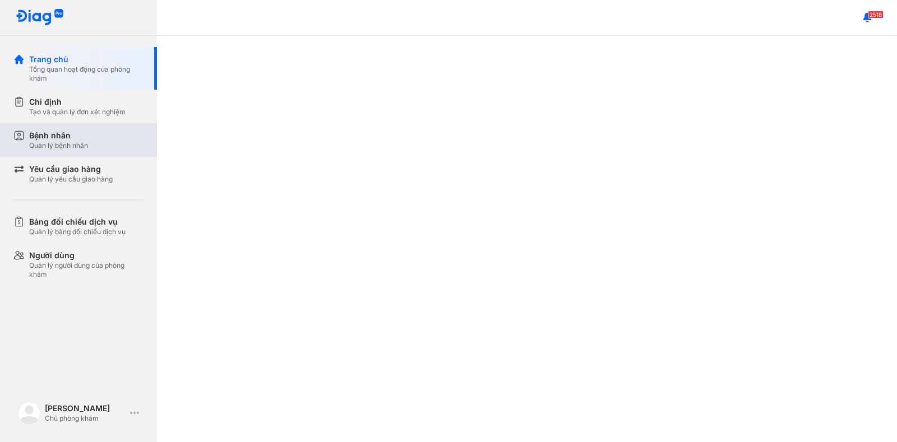
click at [91, 134] on div "Bệnh nhân Quản lý bệnh nhân" at bounding box center [86, 140] width 114 height 20
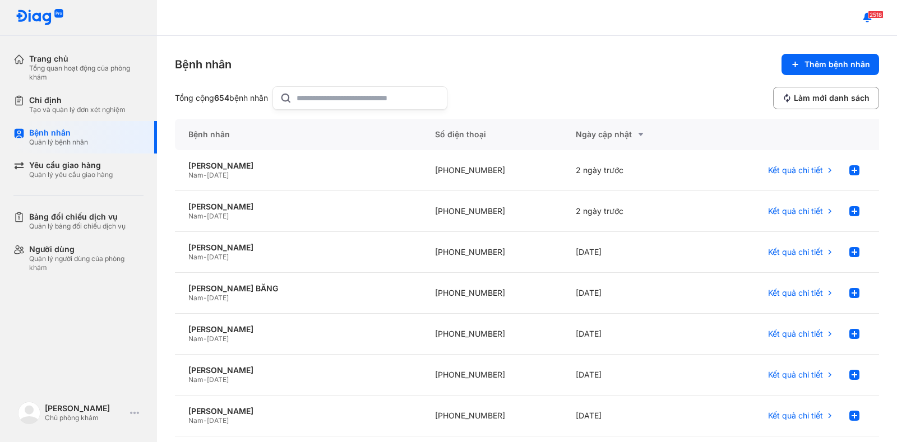
click at [325, 93] on input "text" at bounding box center [369, 98] width 144 height 22
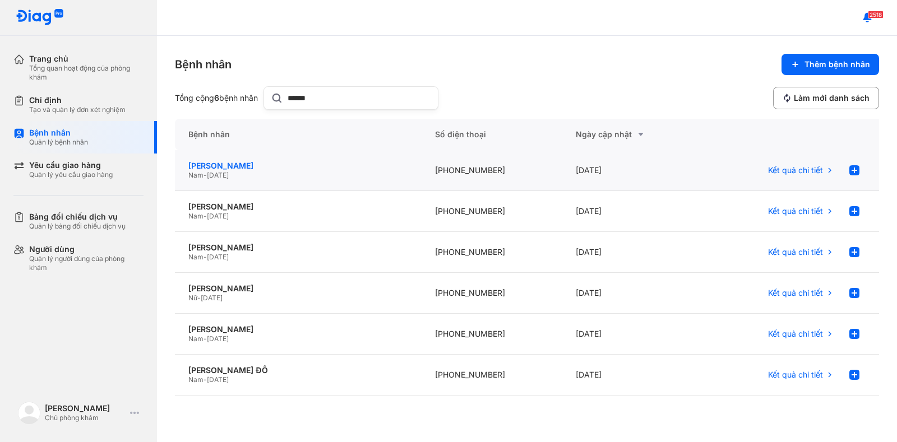
type input "******"
click at [243, 163] on div "[PERSON_NAME]" at bounding box center [298, 166] width 220 height 10
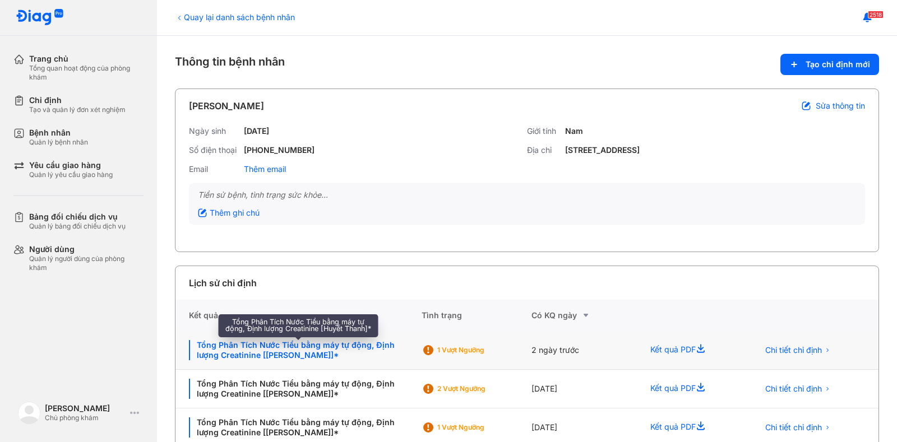
click at [288, 355] on div "Tổng Phân Tích Nước Tiểu bằng máy tự động, Định lượng Creatinine [Huyết Thanh]*" at bounding box center [298, 350] width 219 height 20
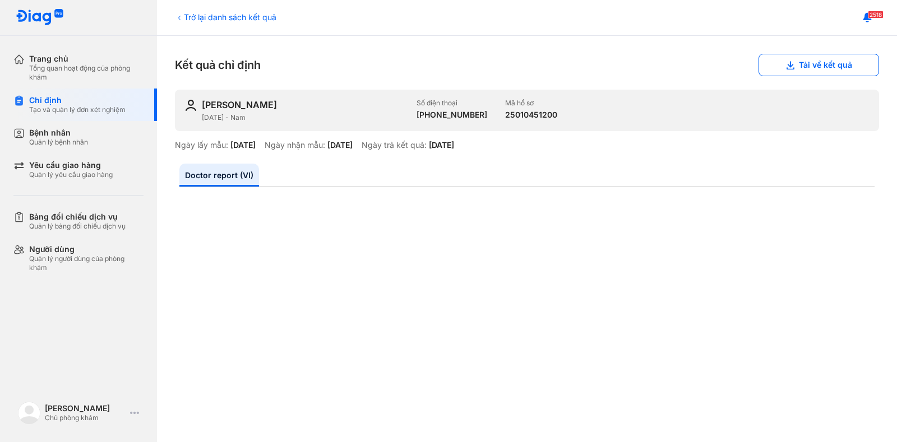
click at [229, 19] on div "Trở lại danh sách kết quả" at bounding box center [225, 17] width 101 height 12
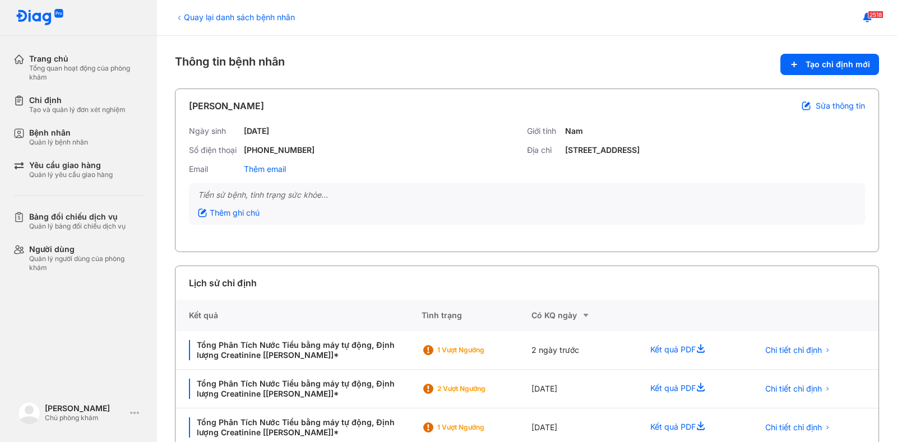
click at [233, 23] on div "2518" at bounding box center [527, 18] width 740 height 36
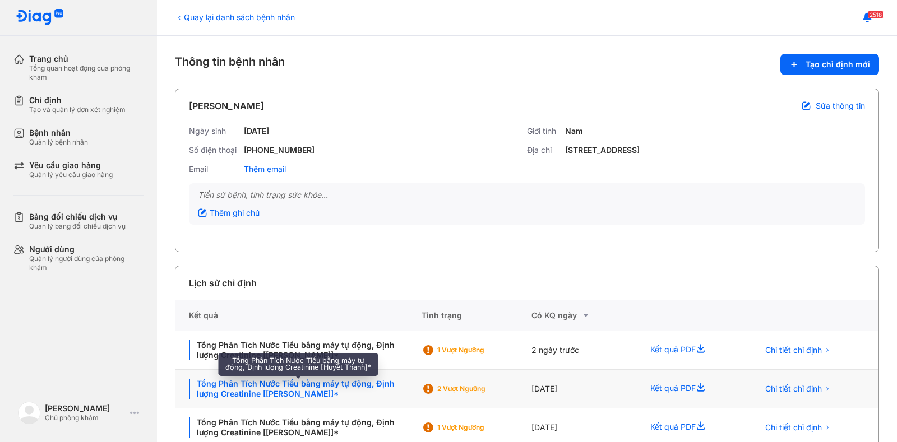
click at [315, 383] on div "Tổng Phân Tích Nước Tiểu bằng máy tự động, Định lượng Creatinine [Huyết Thanh]*" at bounding box center [298, 389] width 219 height 20
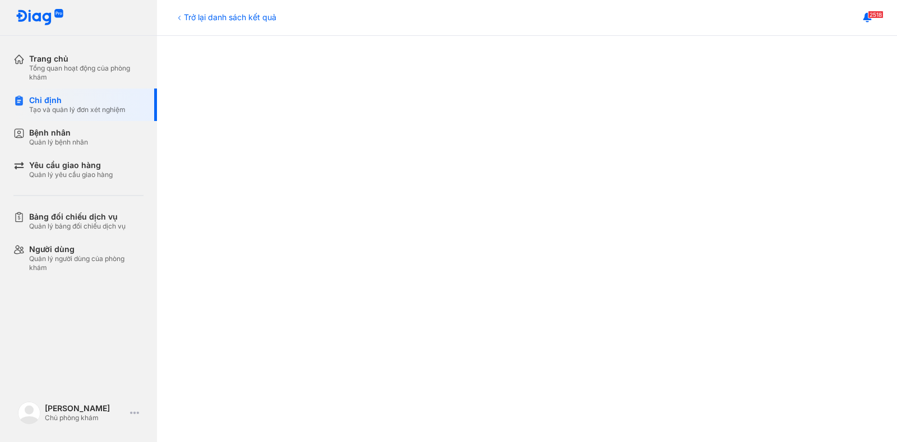
scroll to position [112, 0]
click at [227, 22] on div "Trở lại danh sách kết quả" at bounding box center [225, 17] width 101 height 12
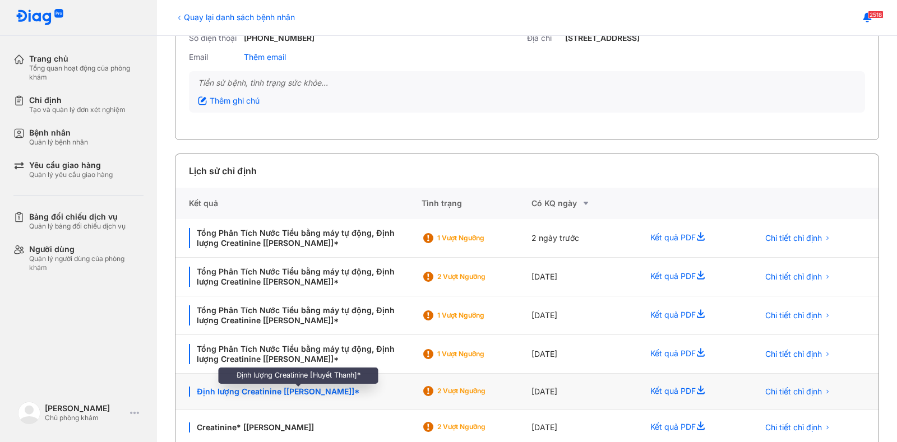
scroll to position [224, 0]
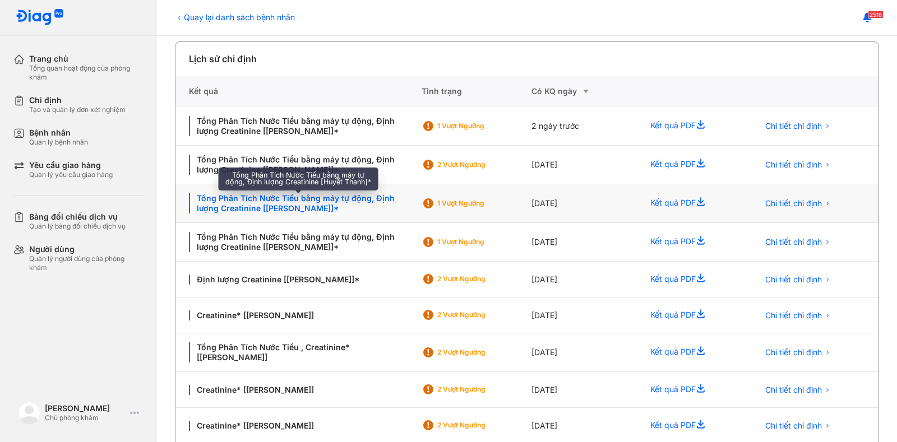
click at [267, 209] on div "Tổng Phân Tích Nước Tiểu bằng máy tự động, Định lượng Creatinine [[PERSON_NAME]…" at bounding box center [298, 203] width 219 height 20
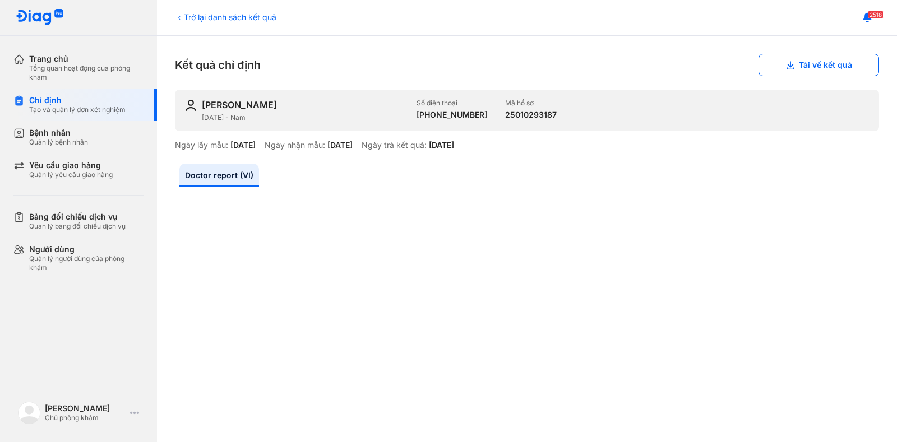
click at [212, 16] on div "Trở lại danh sách kết quả" at bounding box center [225, 17] width 101 height 12
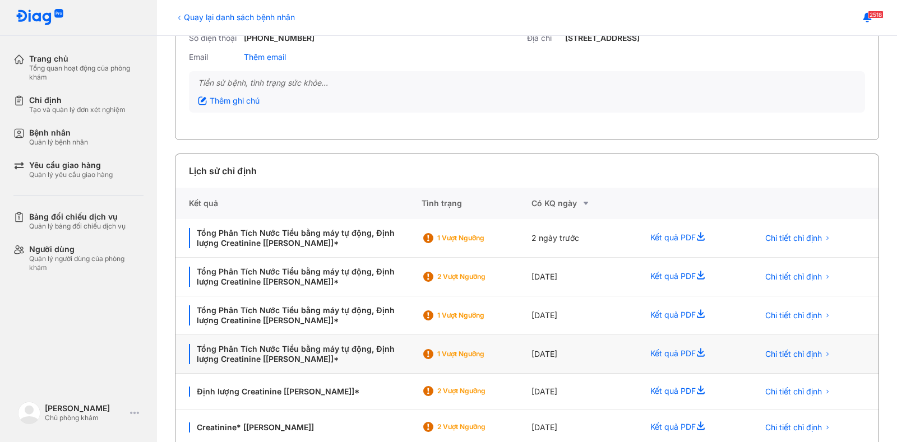
scroll to position [224, 0]
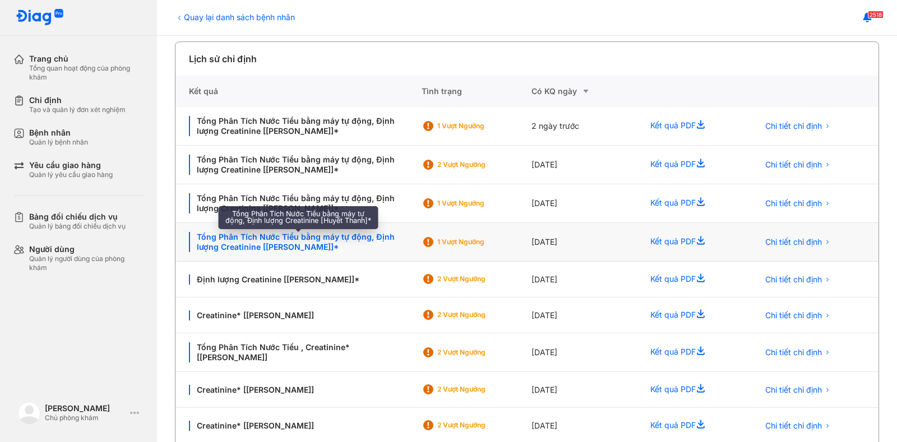
click at [270, 245] on div "Tổng Phân Tích Nước Tiểu bằng máy tự động, Định lượng Creatinine [[PERSON_NAME]…" at bounding box center [298, 242] width 219 height 20
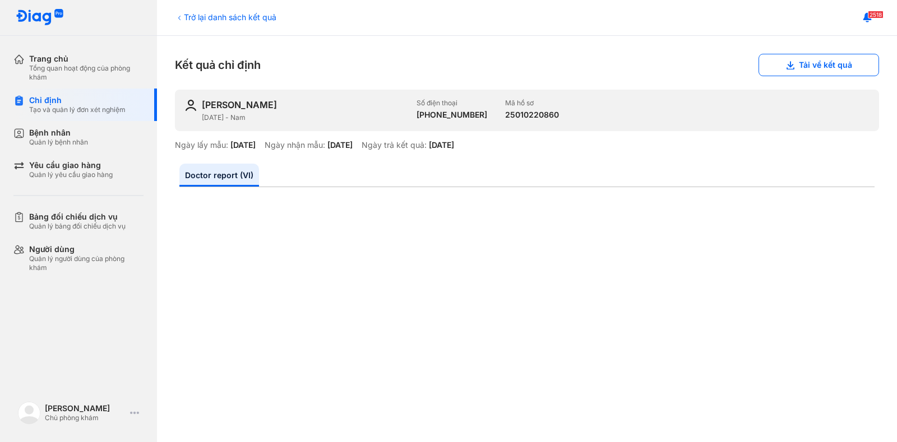
click at [237, 17] on div "Trở lại danh sách kết quả" at bounding box center [225, 17] width 101 height 12
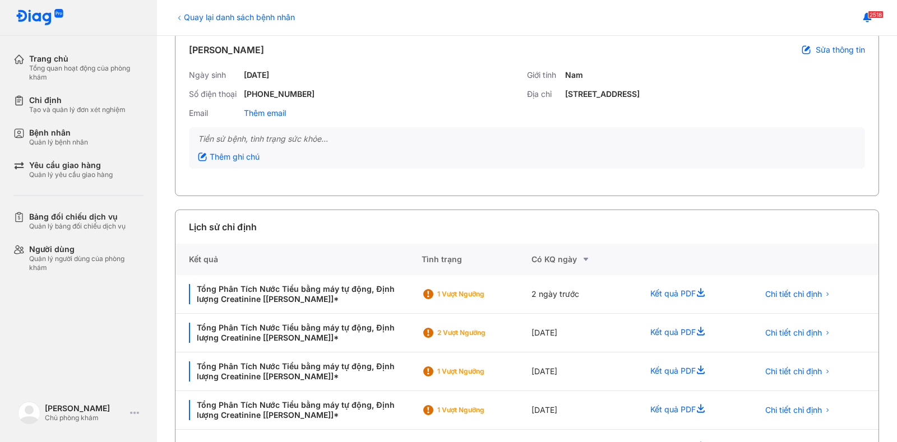
scroll to position [168, 0]
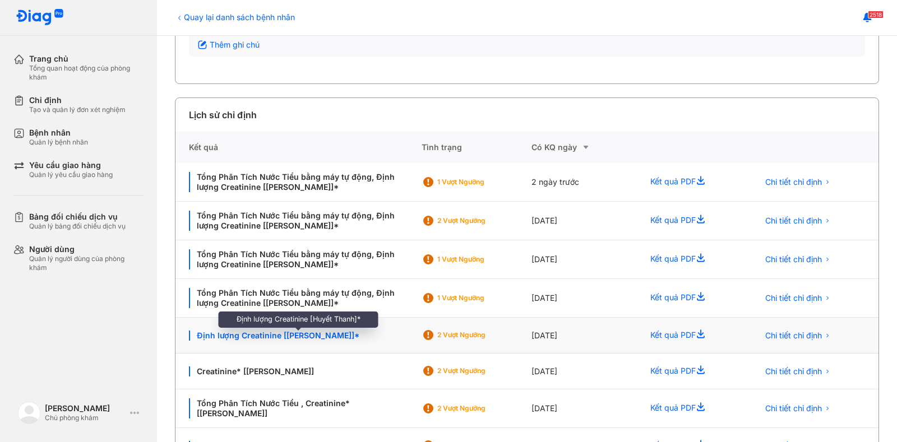
click at [285, 336] on div "Định lượng Creatinine [[PERSON_NAME]]*" at bounding box center [298, 336] width 219 height 10
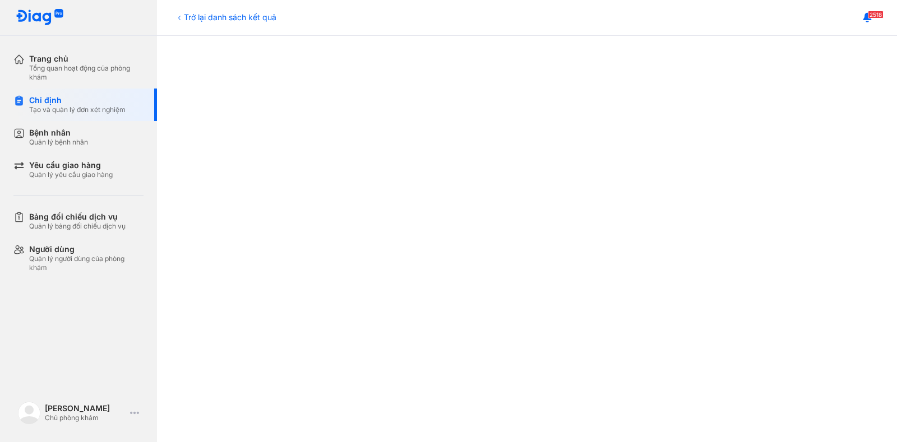
scroll to position [392, 0]
click at [202, 13] on div "Trở lại danh sách kết quả" at bounding box center [225, 17] width 101 height 12
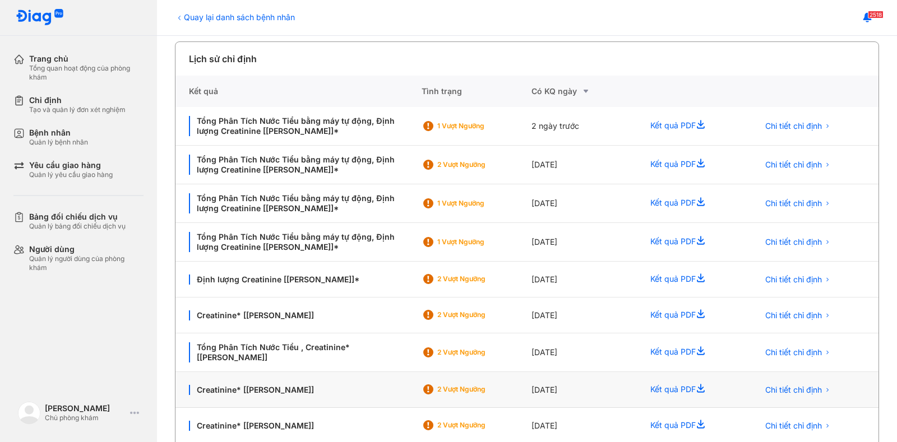
scroll to position [319, 0]
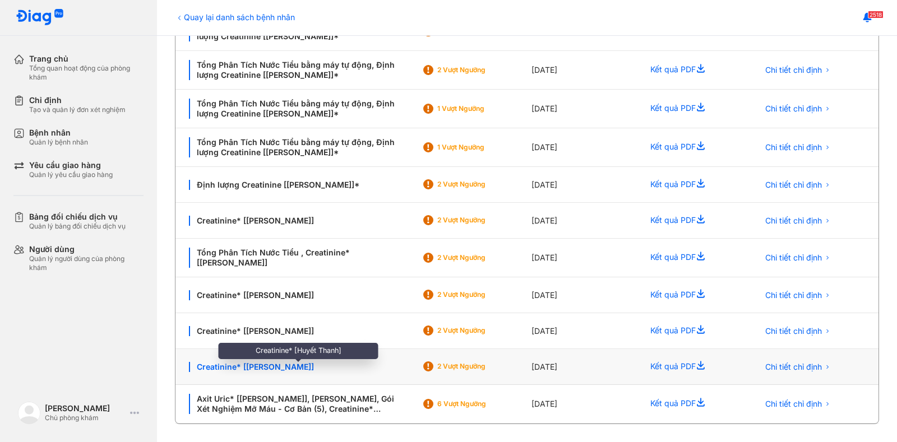
click at [266, 369] on div "Creatinine* [[PERSON_NAME]]" at bounding box center [298, 367] width 219 height 10
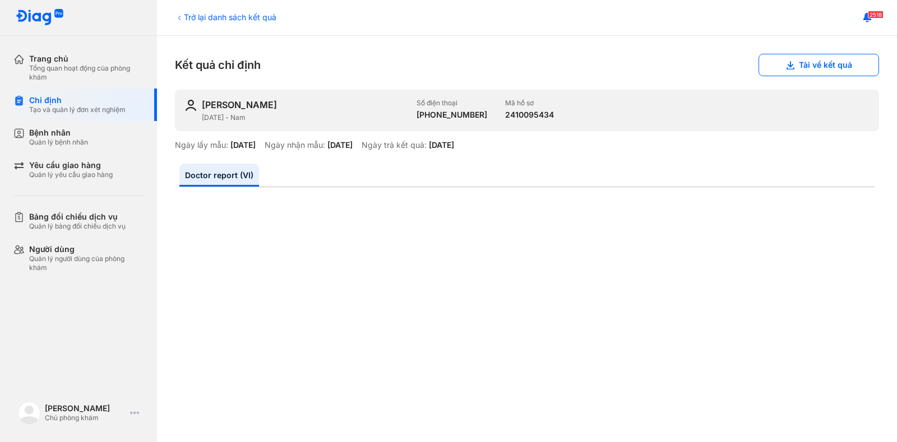
scroll to position [280, 0]
